Goal: Register for event/course

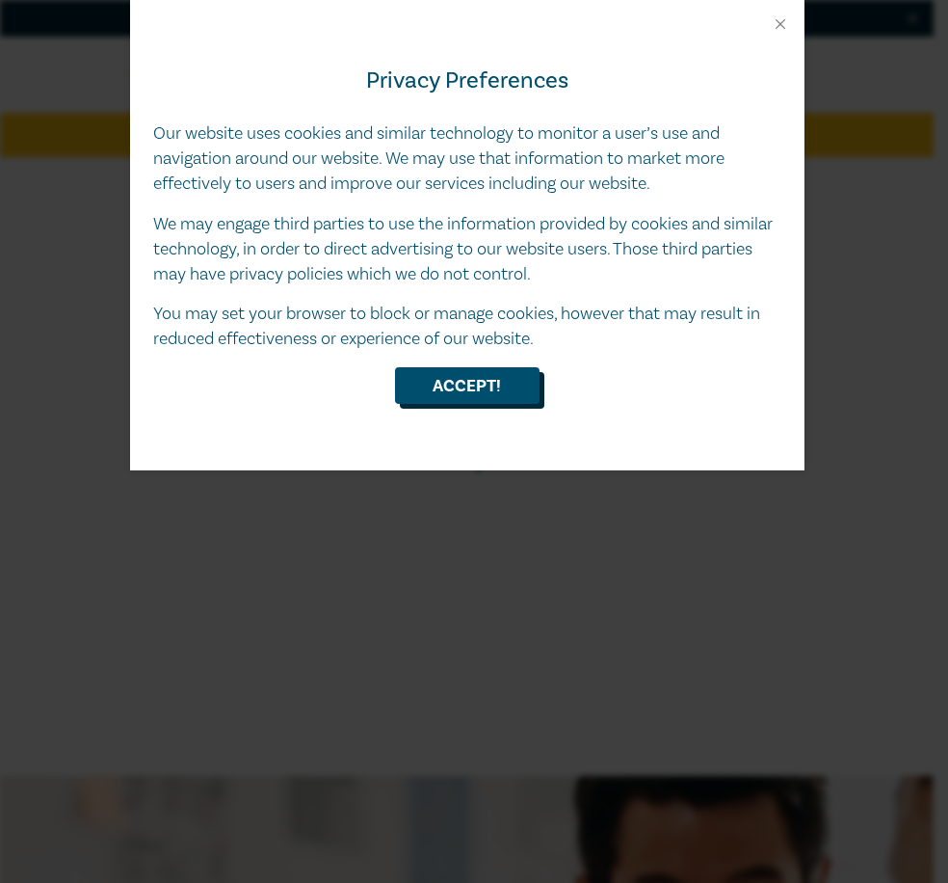
click at [470, 389] on button "Accept!" at bounding box center [467, 385] width 145 height 37
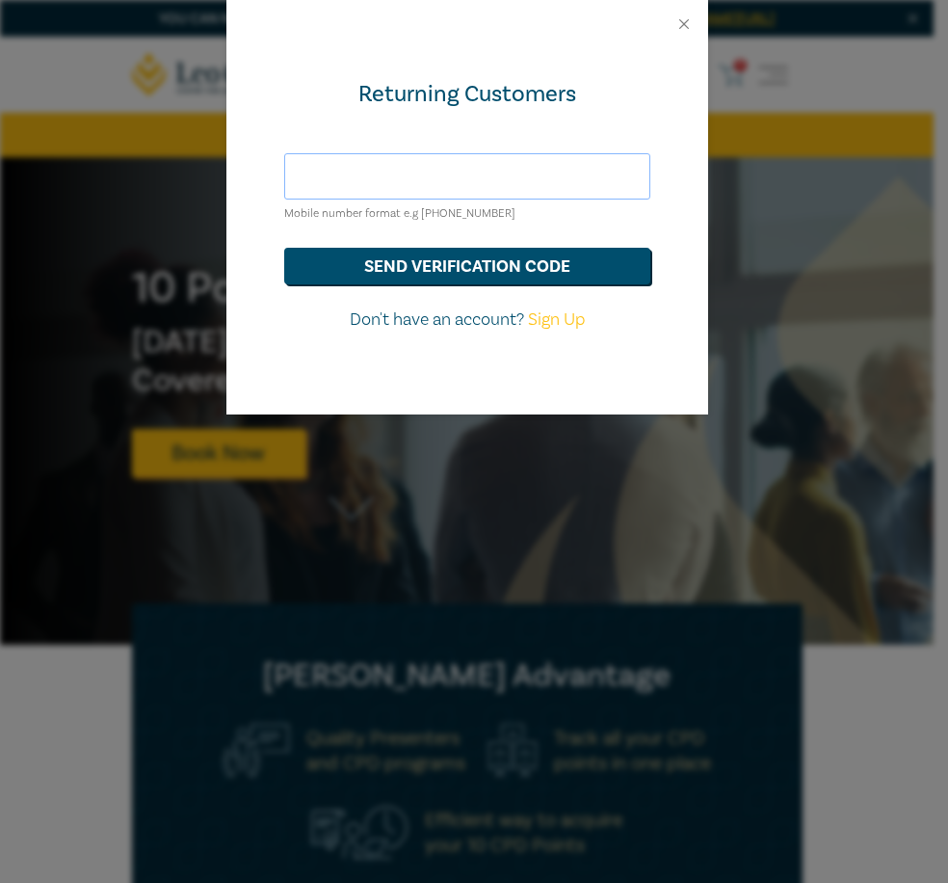
click at [478, 178] on input "text" at bounding box center [467, 176] width 366 height 46
click at [263, 131] on div "Returning Customers Mobile number format e.g +61 000000000 send verification co…" at bounding box center [467, 231] width 482 height 366
click at [406, 174] on input "text" at bounding box center [467, 176] width 366 height 46
drag, startPoint x: 401, startPoint y: 172, endPoint x: -133, endPoint y: 176, distance: 533.9
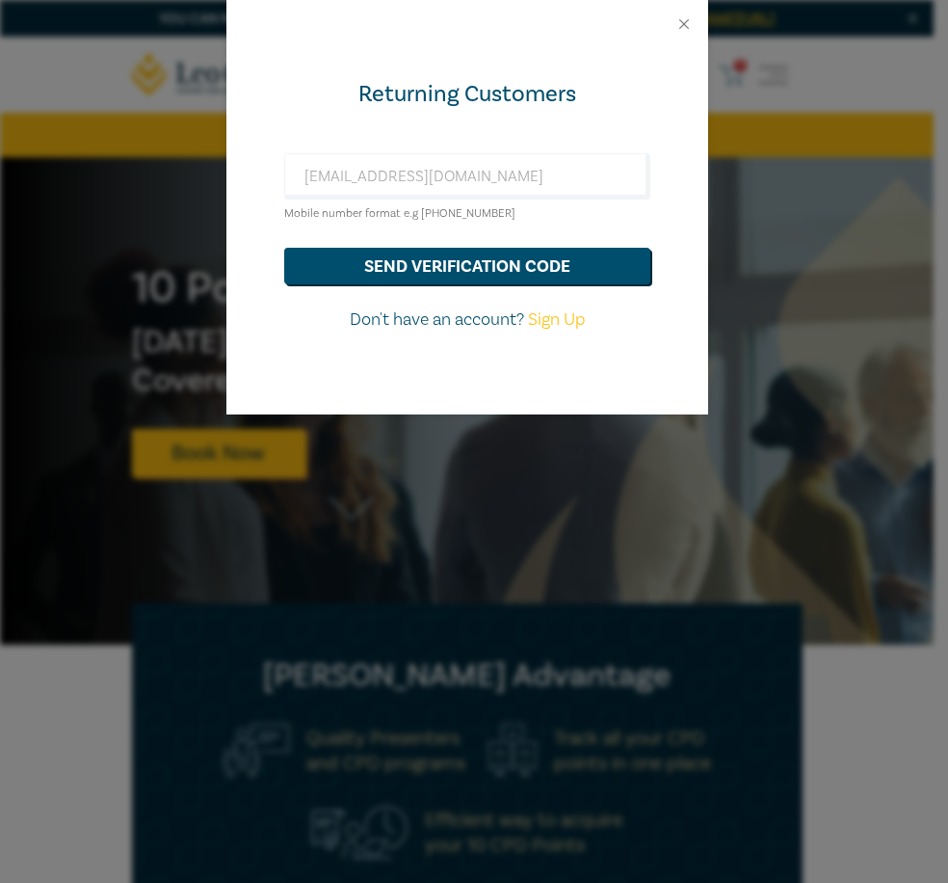
click at [521, 134] on div "Returning Customers charlizewlwu@gmail.com Mobile number format e.g +61 0000000…" at bounding box center [467, 231] width 482 height 366
click at [507, 260] on button "send verification code" at bounding box center [467, 266] width 366 height 37
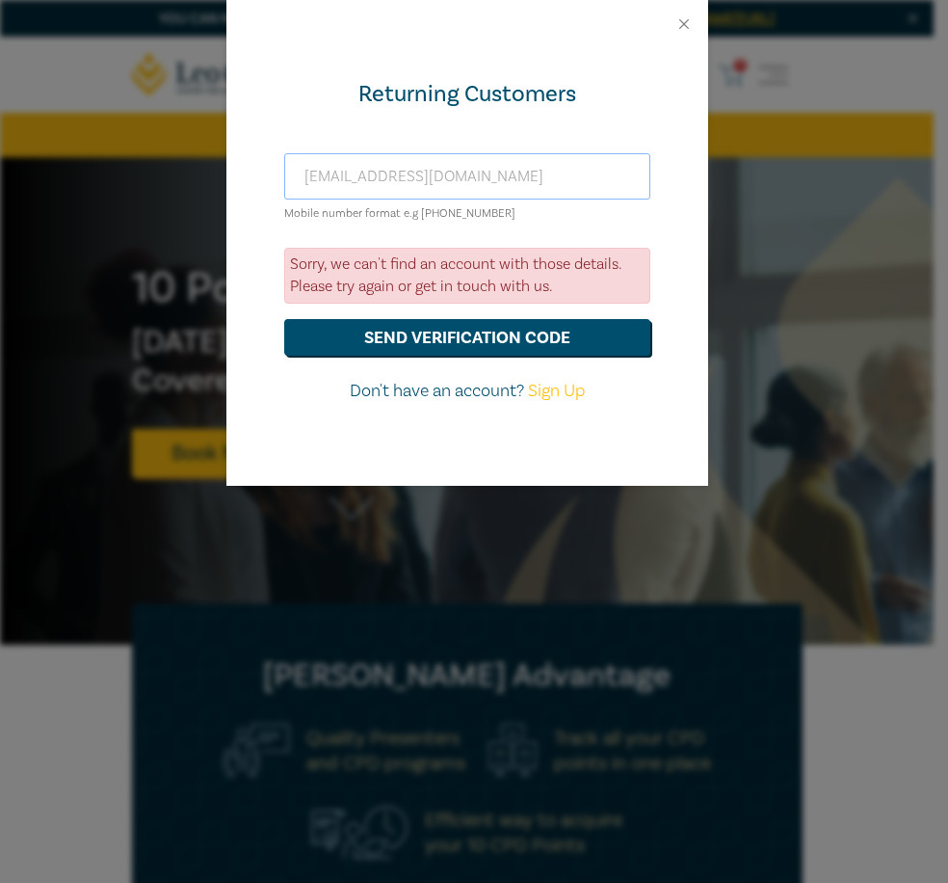
drag, startPoint x: 388, startPoint y: 172, endPoint x: 192, endPoint y: 188, distance: 197.2
click at [192, 188] on div "Returning Customers charlizewlwu@gmail.com Mobile number format e.g +61 0000000…" at bounding box center [474, 441] width 948 height 883
type input "charlize@"
click at [676, 25] on button "Close" at bounding box center [684, 23] width 17 height 17
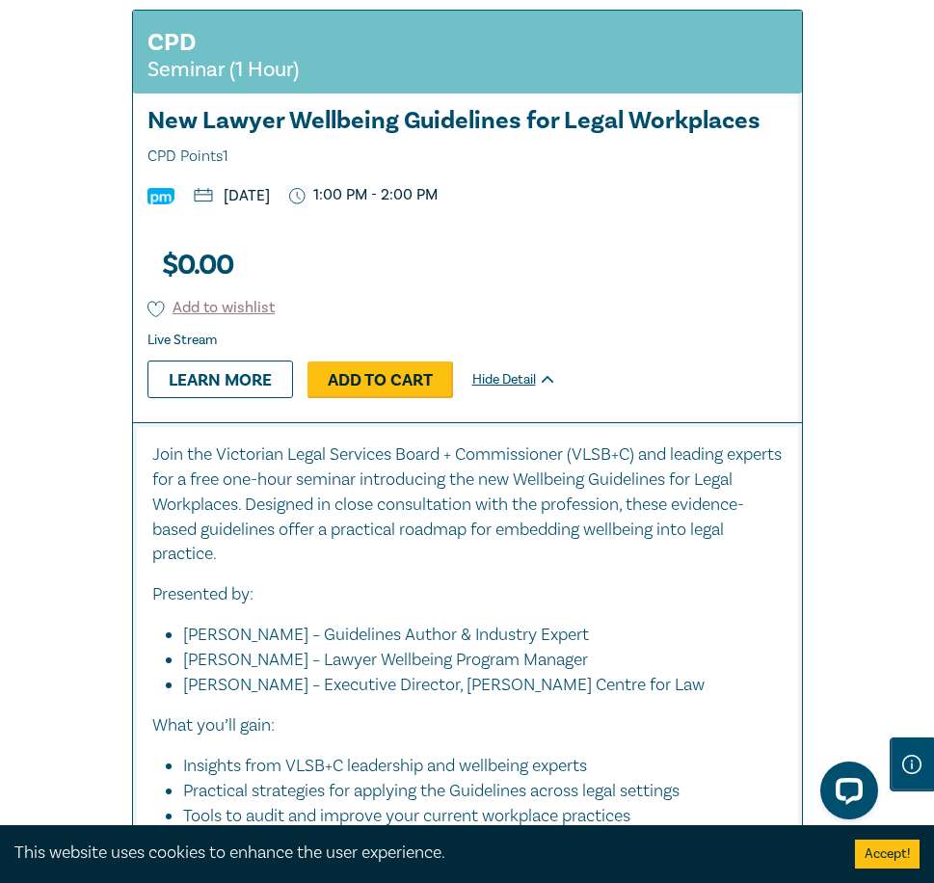
scroll to position [771, 0]
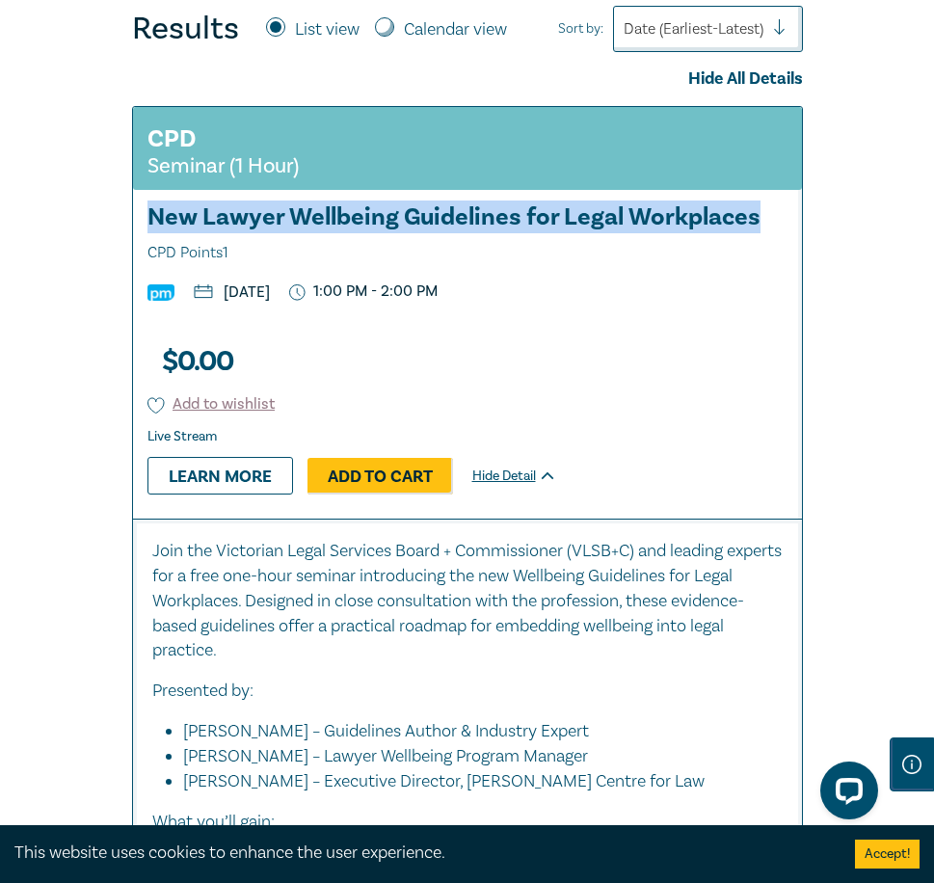
drag, startPoint x: 152, startPoint y: 224, endPoint x: 789, endPoint y: 240, distance: 637.2
click at [789, 240] on div "CPD Seminar (1 Hour) New Lawyer Wellbeing Guidelines for Legal Workplaces CPD P…" at bounding box center [467, 636] width 694 height 1060
copy h3 "New Lawyer Wellbeing Guidelines for Legal Workplaces"
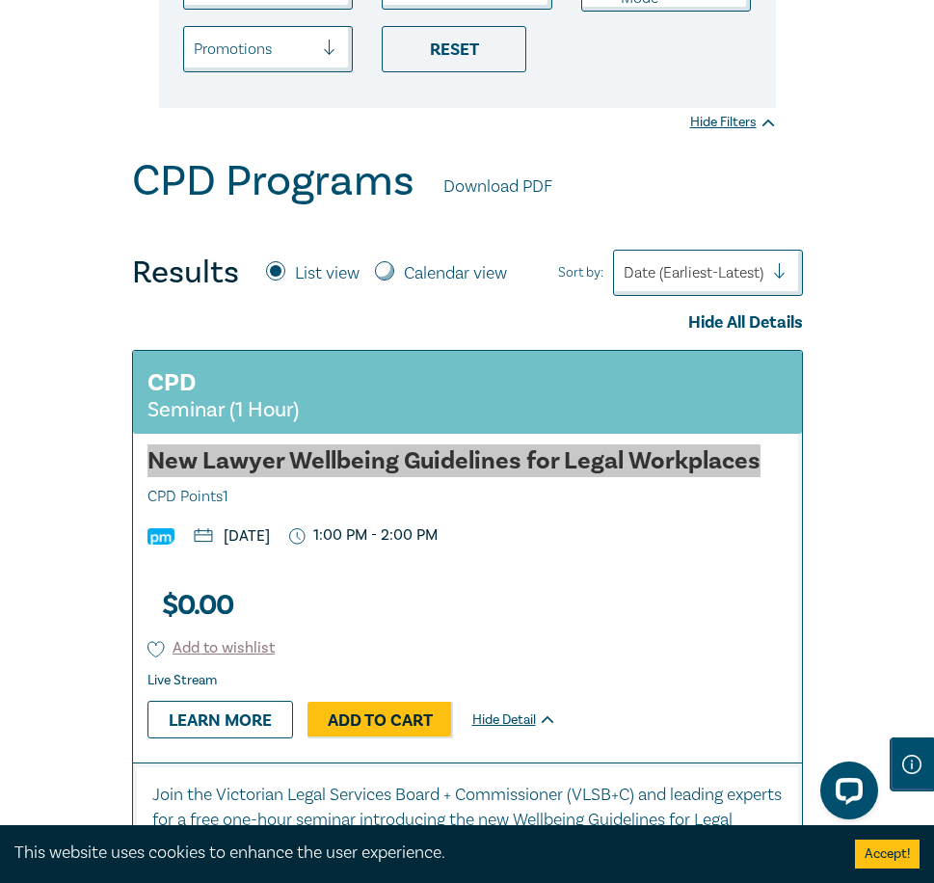
scroll to position [578, 0]
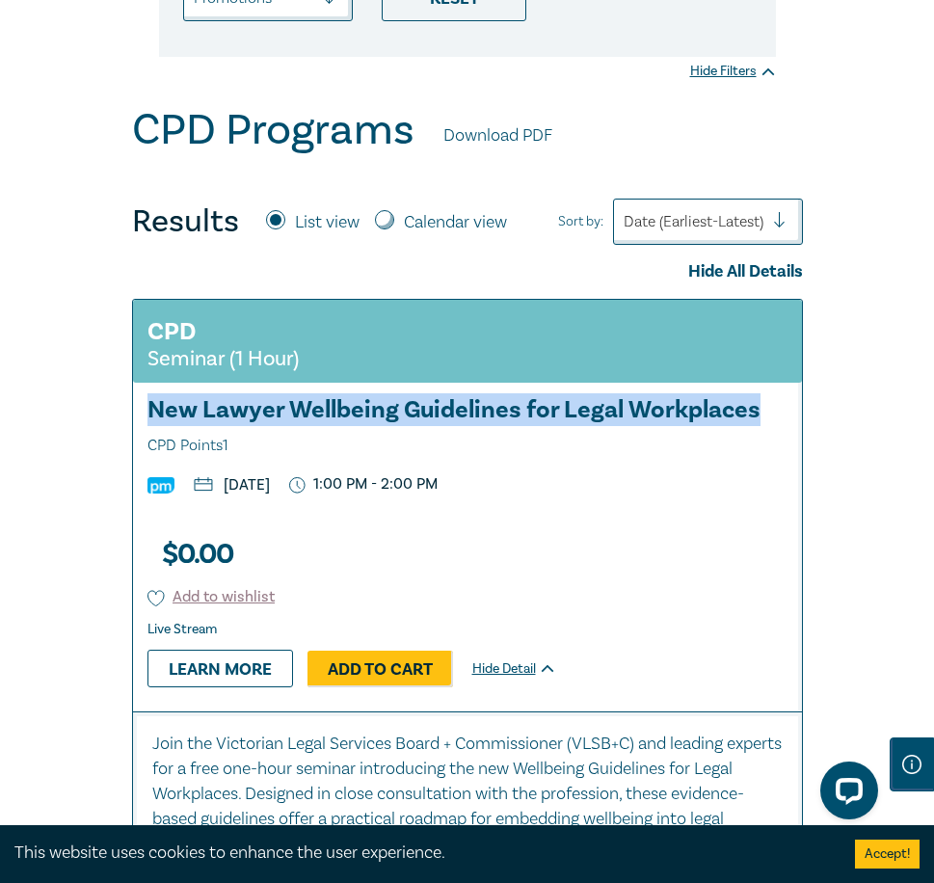
click at [156, 493] on img at bounding box center [160, 485] width 27 height 16
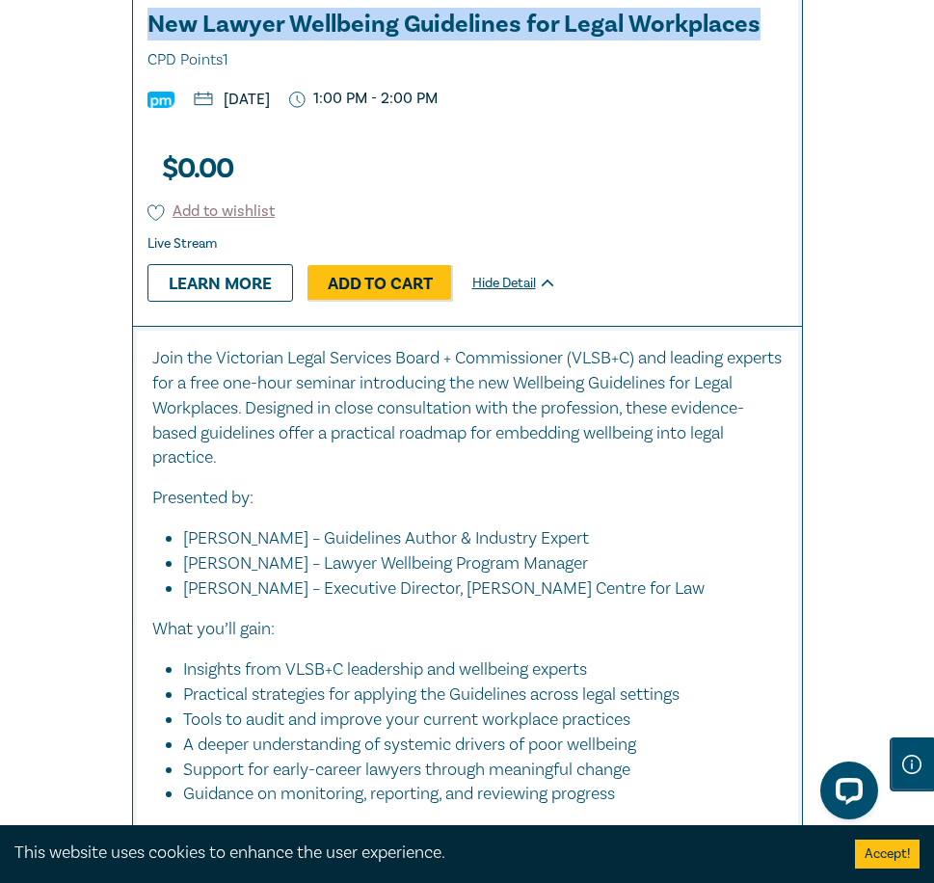
scroll to position [1060, 0]
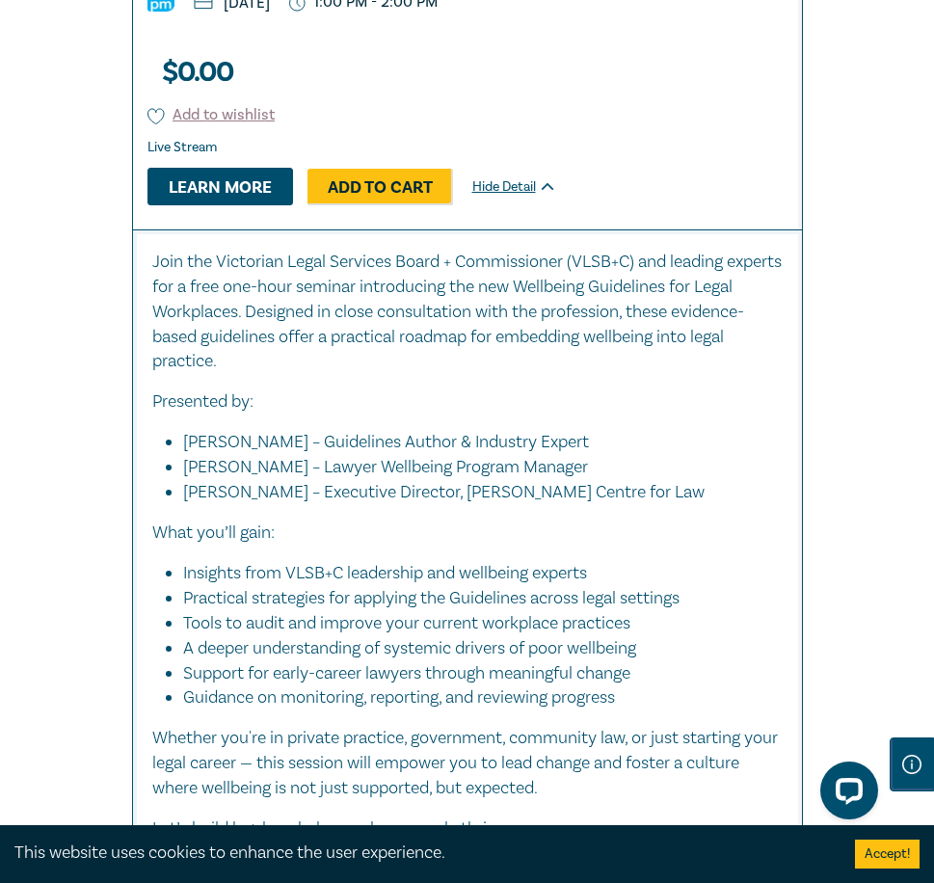
click at [230, 204] on link "Learn more" at bounding box center [220, 186] width 146 height 37
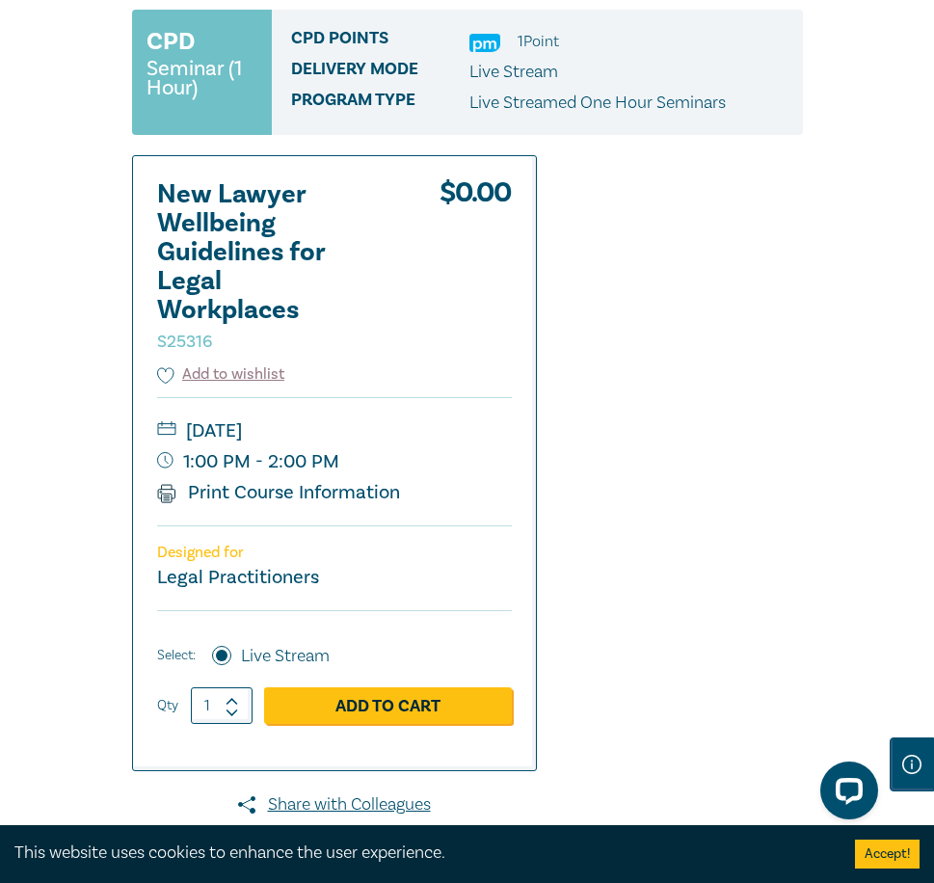
scroll to position [289, 0]
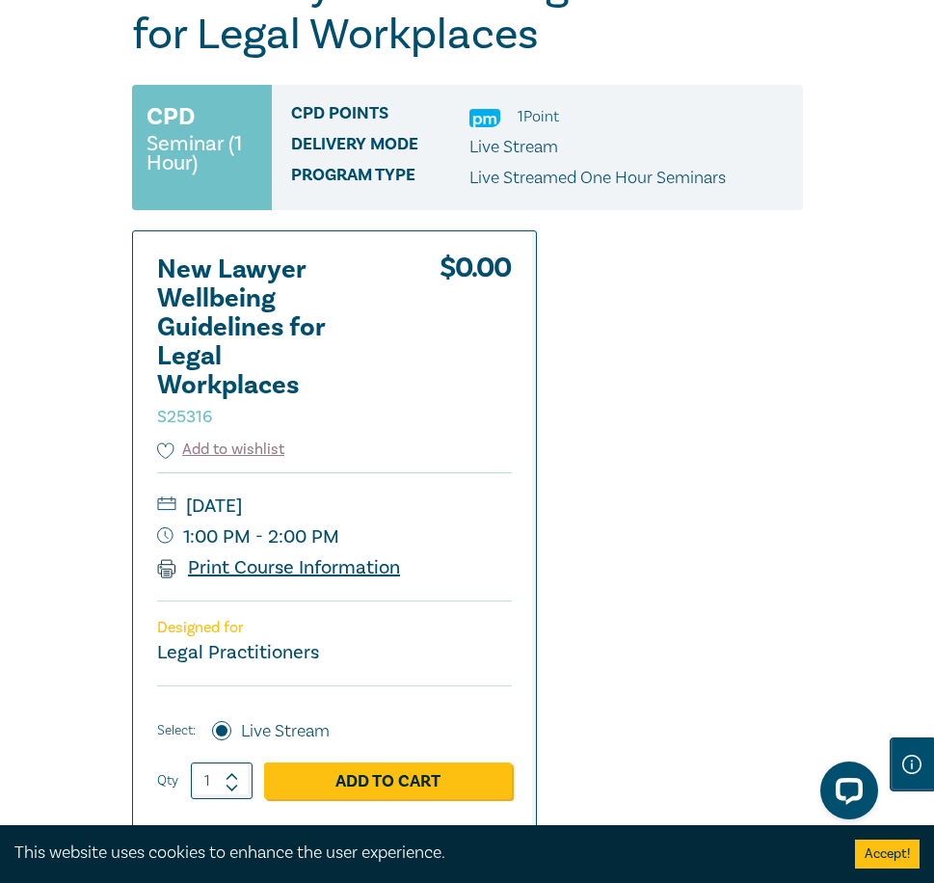
click at [350, 580] on link "Print Course Information" at bounding box center [279, 567] width 244 height 25
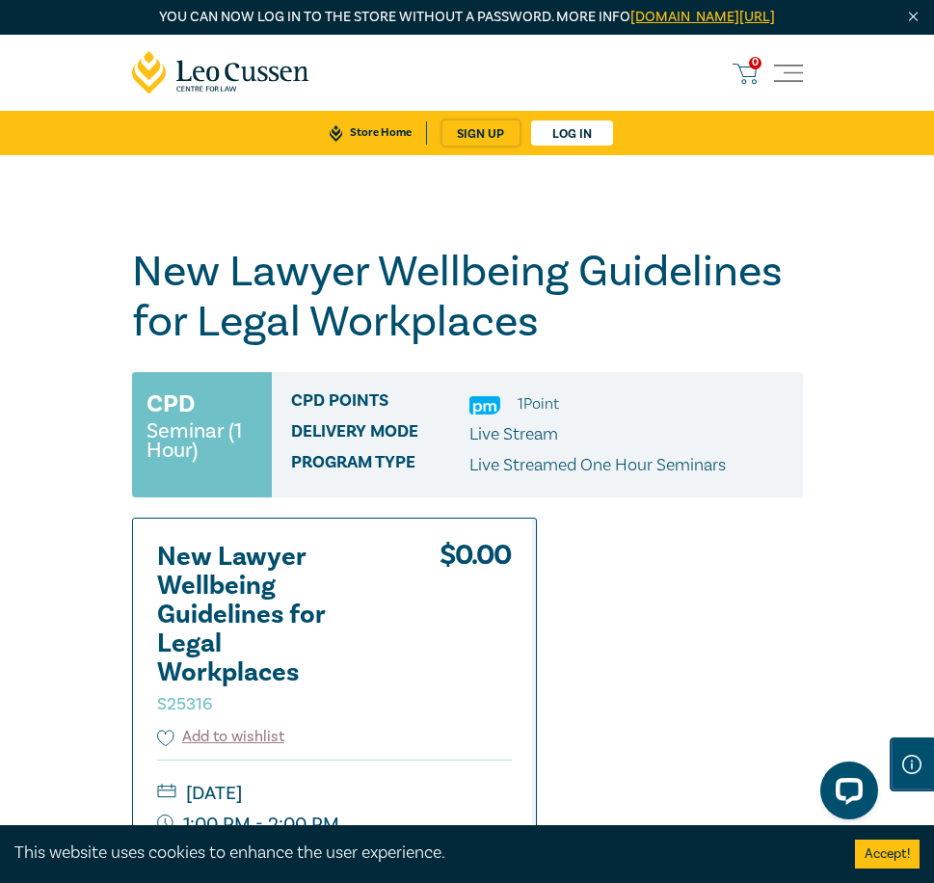
scroll to position [0, 0]
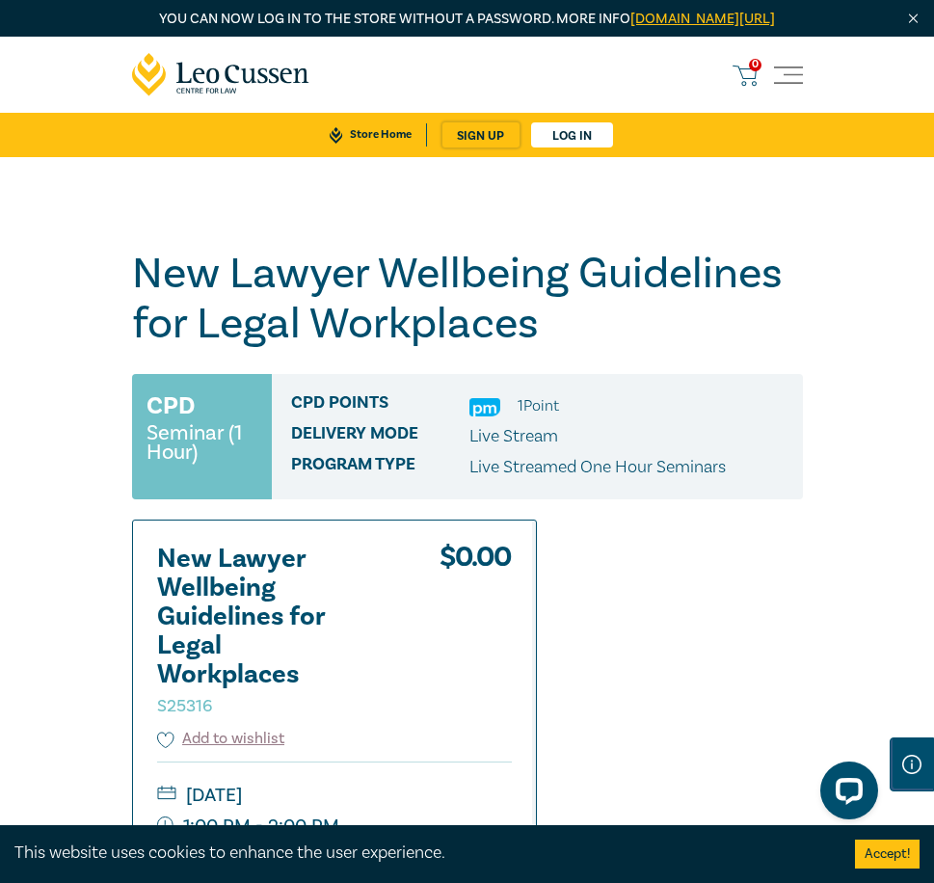
click at [374, 146] on link "Store Home" at bounding box center [370, 134] width 111 height 23
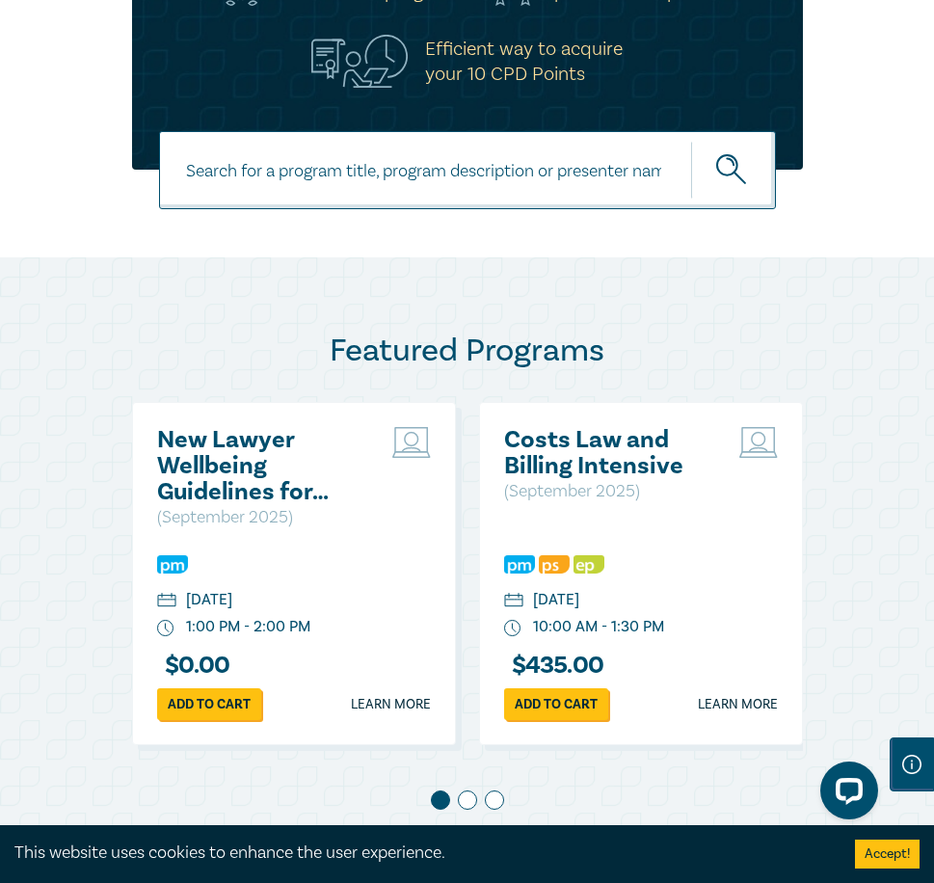
scroll to position [1156, 0]
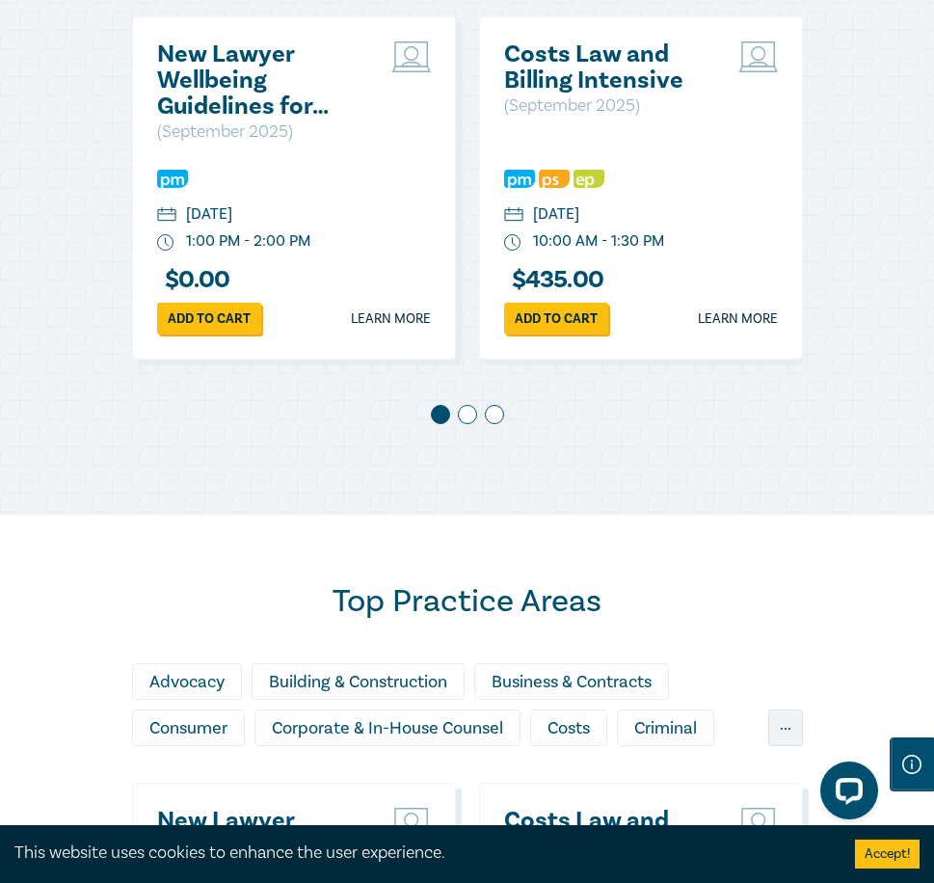
click at [473, 424] on span at bounding box center [467, 414] width 19 height 19
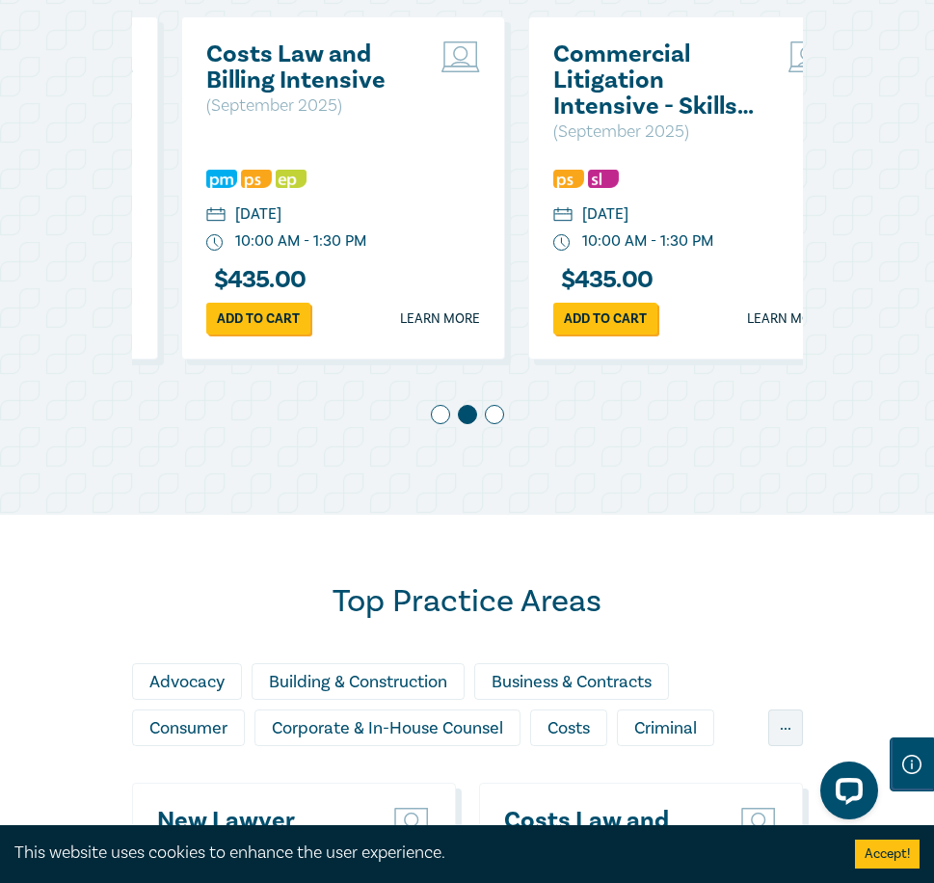
scroll to position [0, 347]
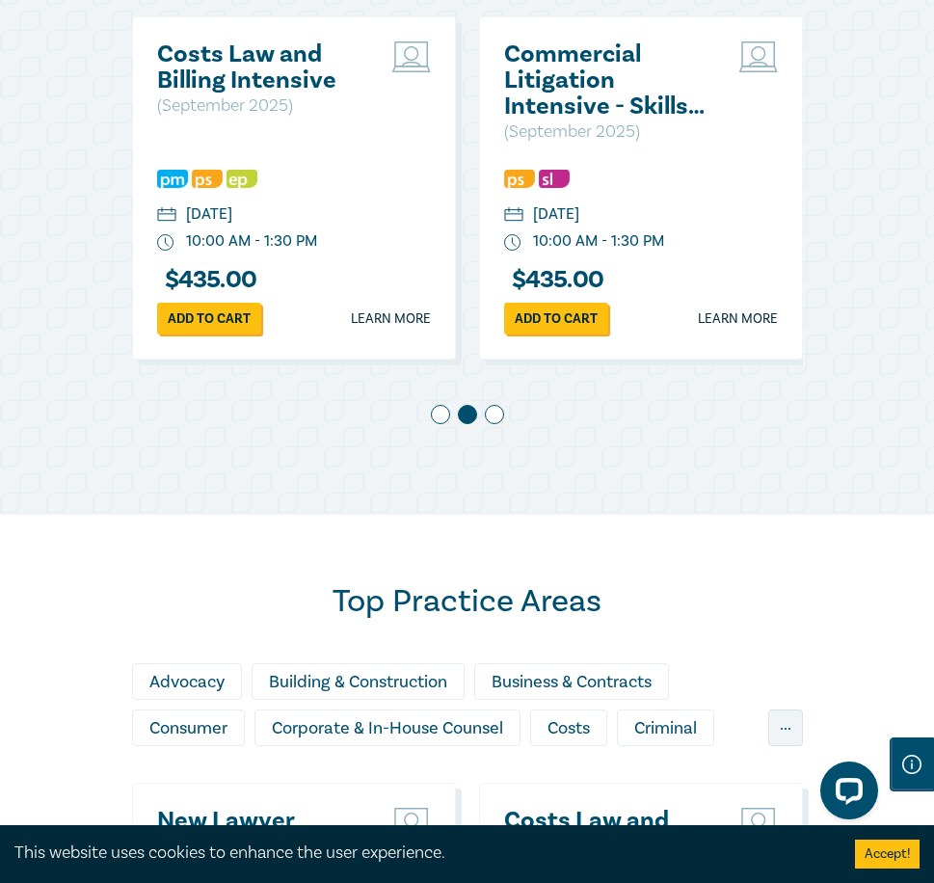
click at [498, 424] on span at bounding box center [494, 414] width 19 height 19
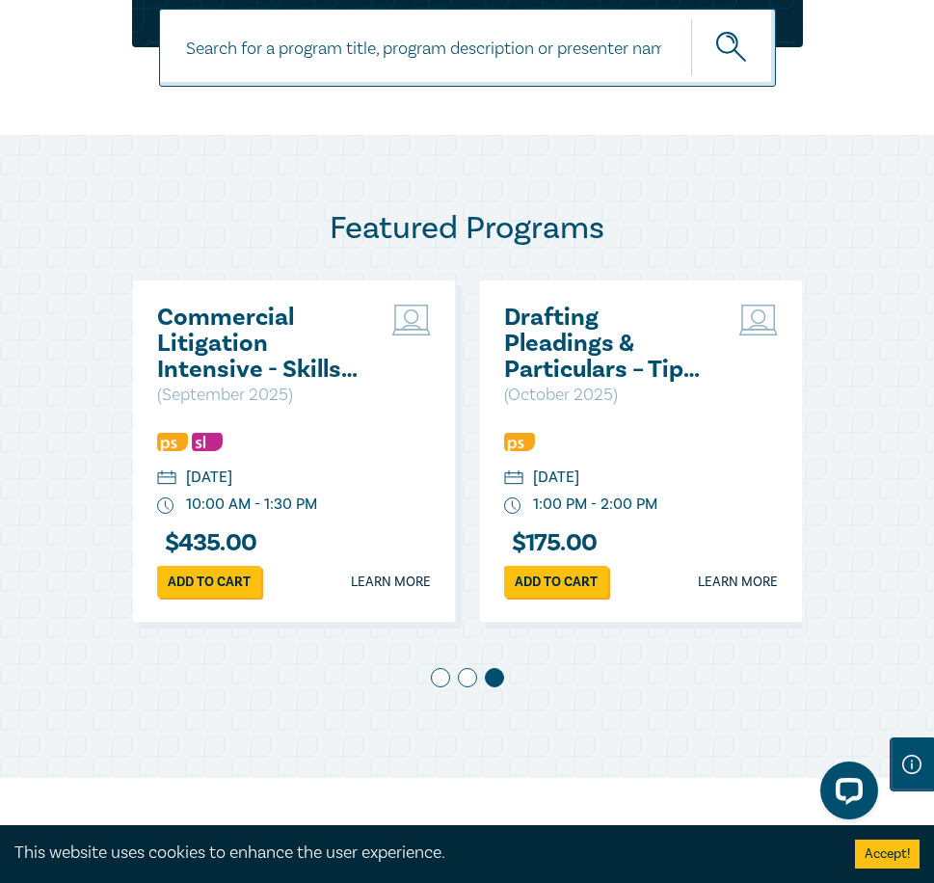
scroll to position [867, 0]
